Goal: Information Seeking & Learning: Find specific page/section

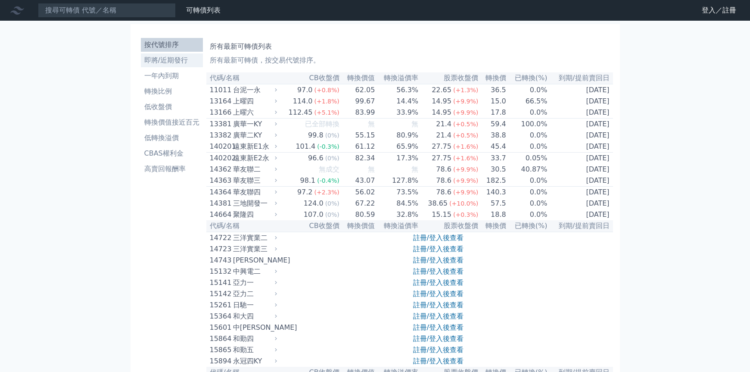
click at [171, 59] on li "即將/近期發行" at bounding box center [172, 60] width 62 height 10
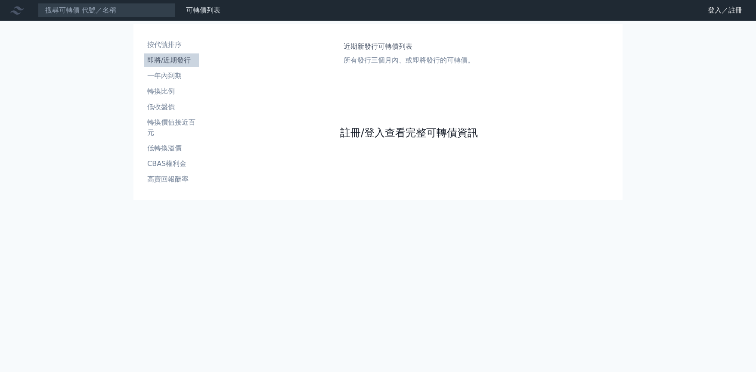
click at [368, 138] on link "註冊/登入查看完整可轉債資訊" at bounding box center [409, 133] width 138 height 14
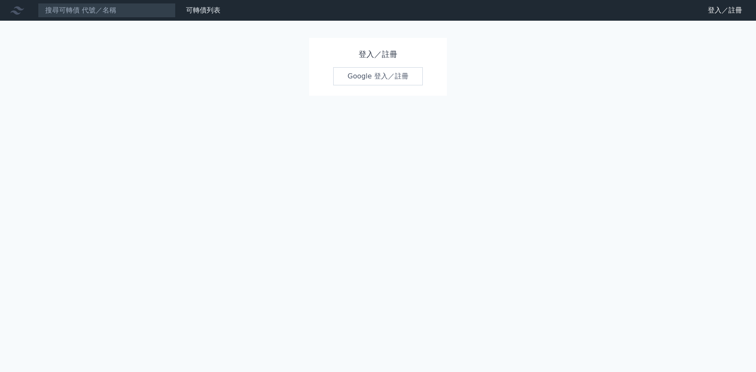
click at [372, 72] on link "Google 登入／註冊" at bounding box center [378, 76] width 90 height 18
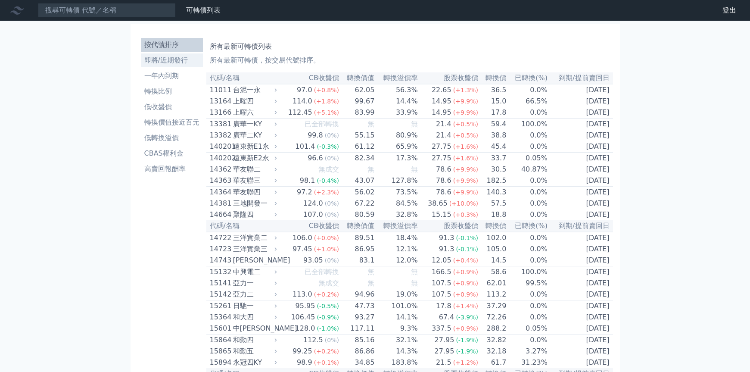
click at [156, 59] on li "即將/近期發行" at bounding box center [172, 60] width 62 height 10
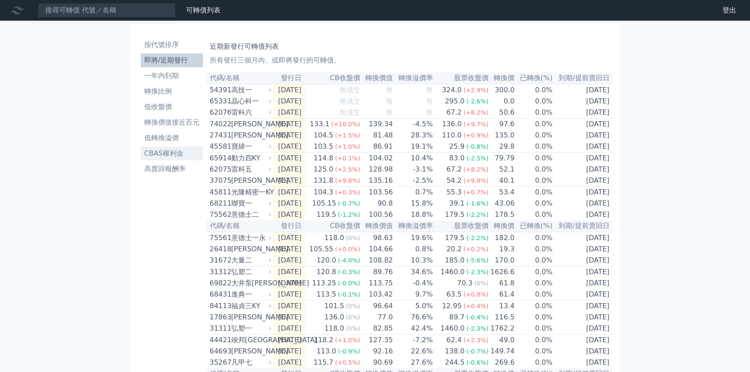
click at [168, 156] on li "CBAS權利金" at bounding box center [172, 153] width 62 height 10
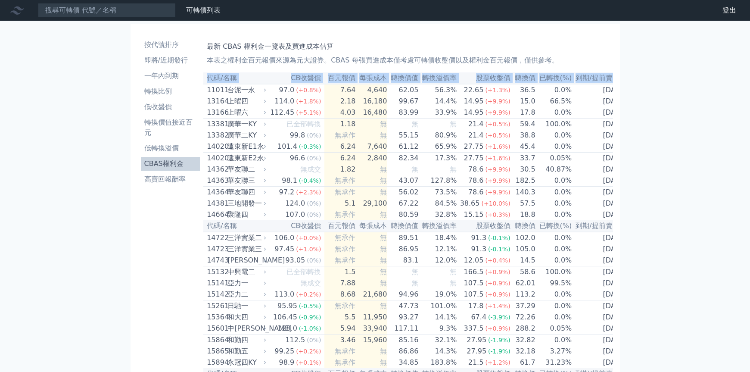
scroll to position [0, 3]
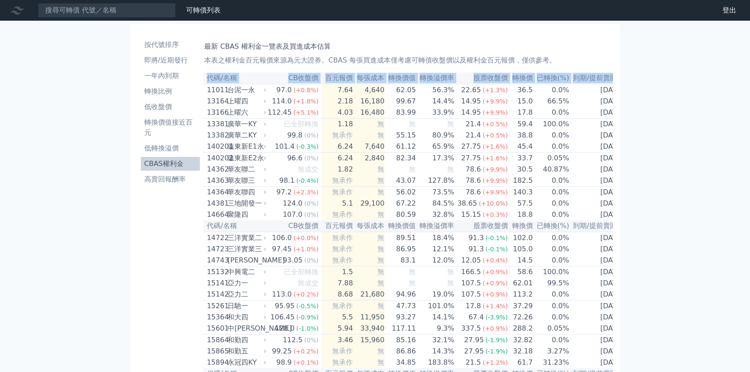
drag, startPoint x: 209, startPoint y: 91, endPoint x: 712, endPoint y: 168, distance: 509.0
copy table "代碼/名稱 CB收盤價 百元報價 每張成本 轉換價值 轉換溢價率 股票收盤價 轉換價 已轉換(%) 到期/提前賣回日"
